Goal: Task Accomplishment & Management: Use online tool/utility

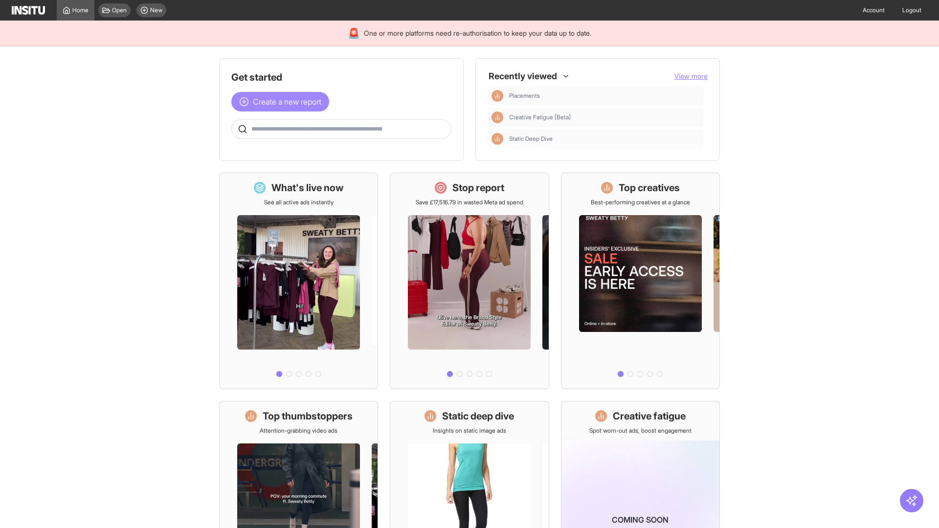
click at [283, 102] on span "Create a new report" at bounding box center [287, 102] width 68 height 12
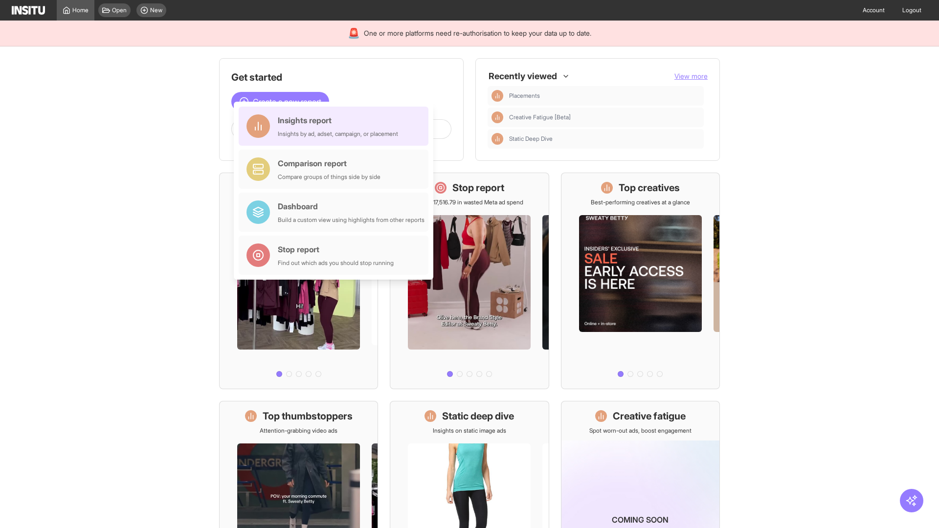
click at [336, 126] on div "Insights report Insights by ad, adset, campaign, or placement" at bounding box center [338, 125] width 120 height 23
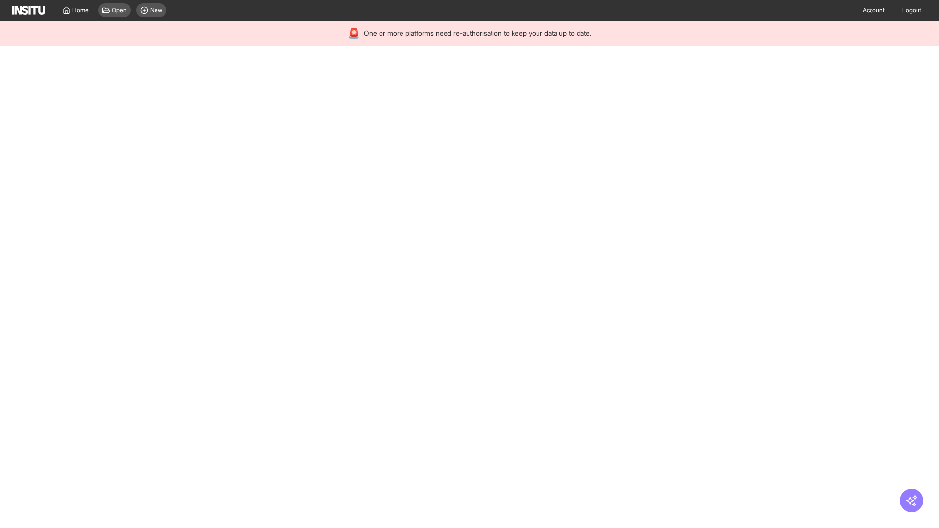
select select "**"
